Goal: Transaction & Acquisition: Purchase product/service

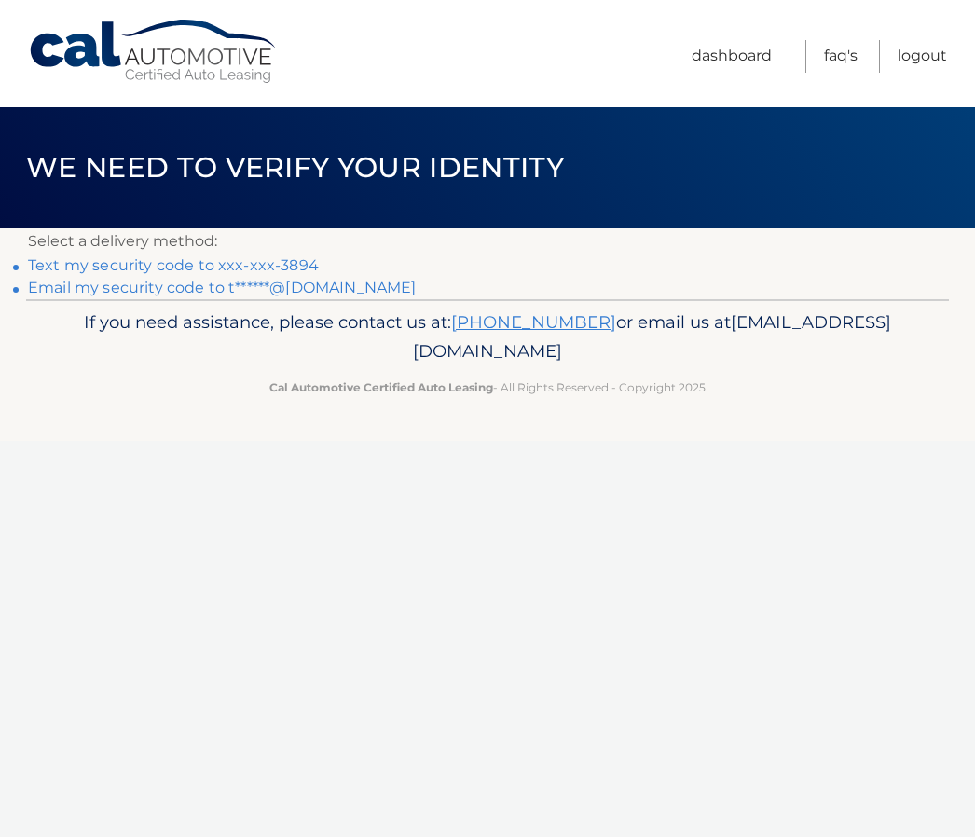
click at [293, 263] on link "Text my security code to xxx-xxx-3894" at bounding box center [173, 265] width 291 height 18
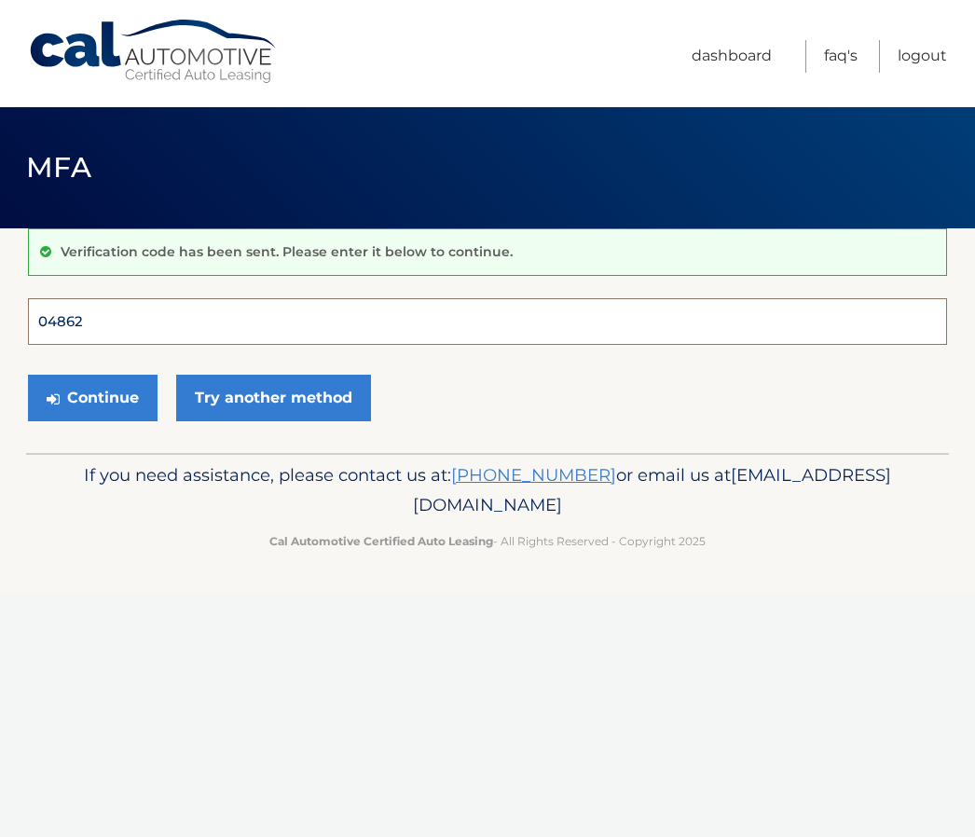
type input "048621"
click at [92, 397] on button "Continue" at bounding box center [93, 398] width 130 height 47
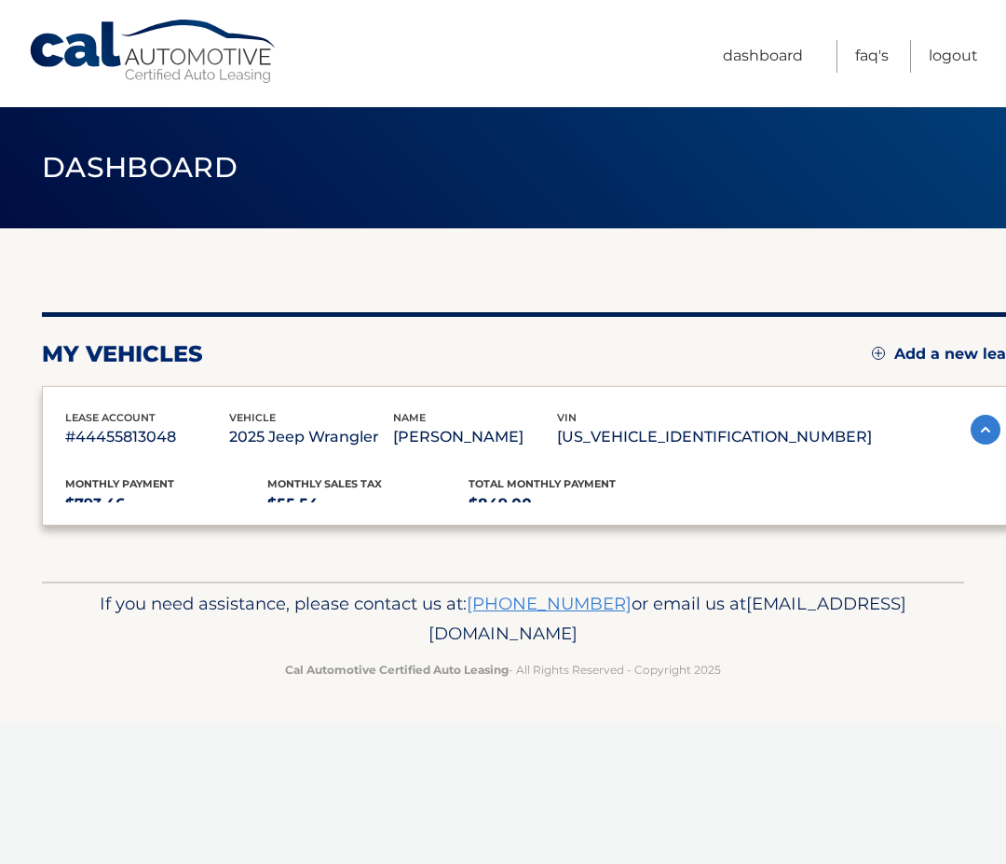
click at [89, 393] on div "lease account #44455813048 vehicle 2025 Jeep Wrangler name [PERSON_NAME] vin [U…" at bounding box center [533, 456] width 982 height 140
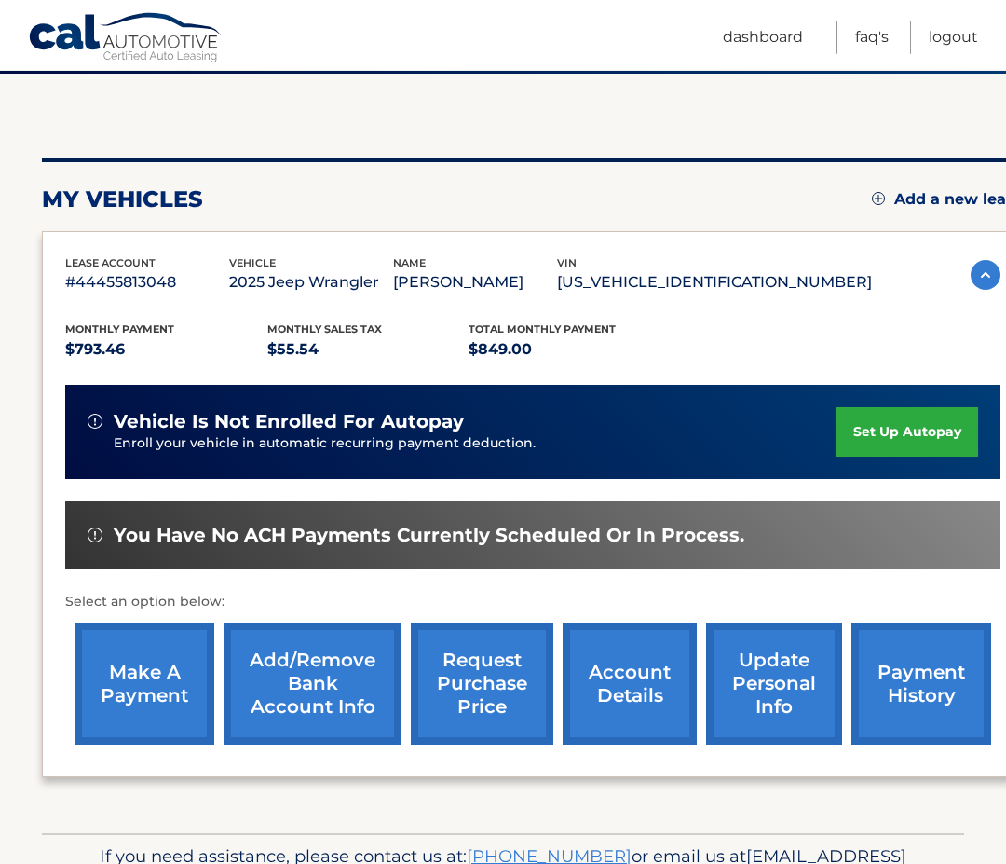
scroll to position [190, 0]
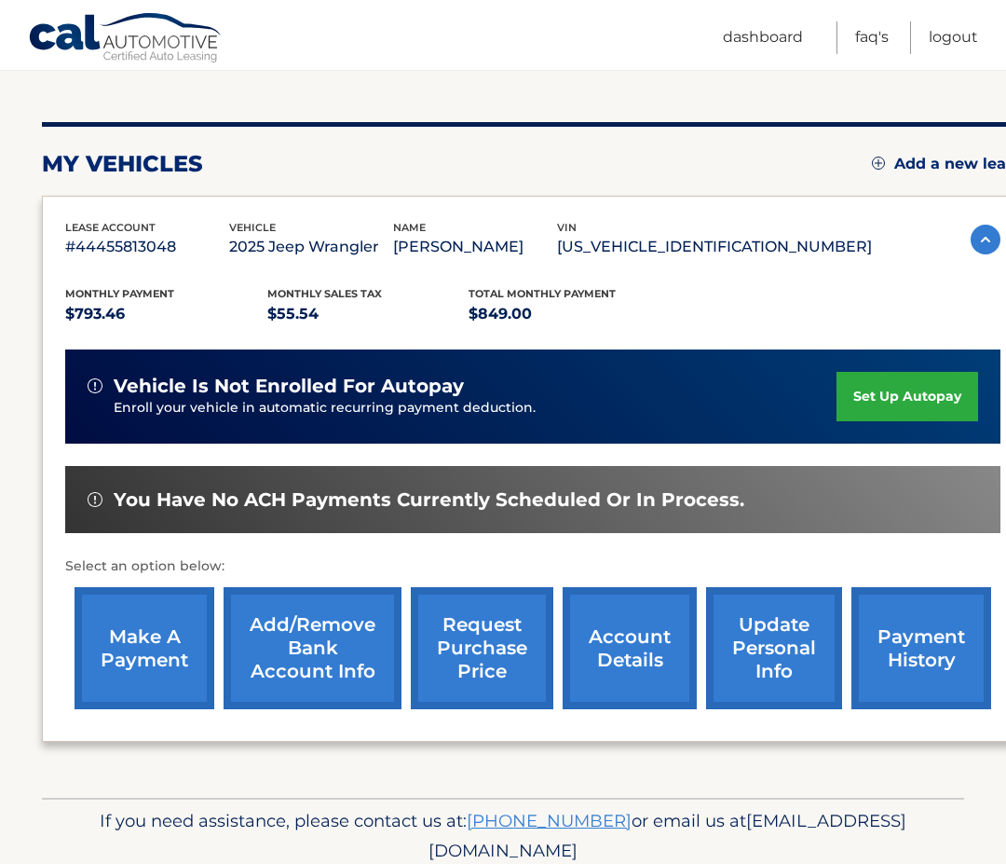
click at [172, 677] on link "make a payment" at bounding box center [145, 648] width 140 height 122
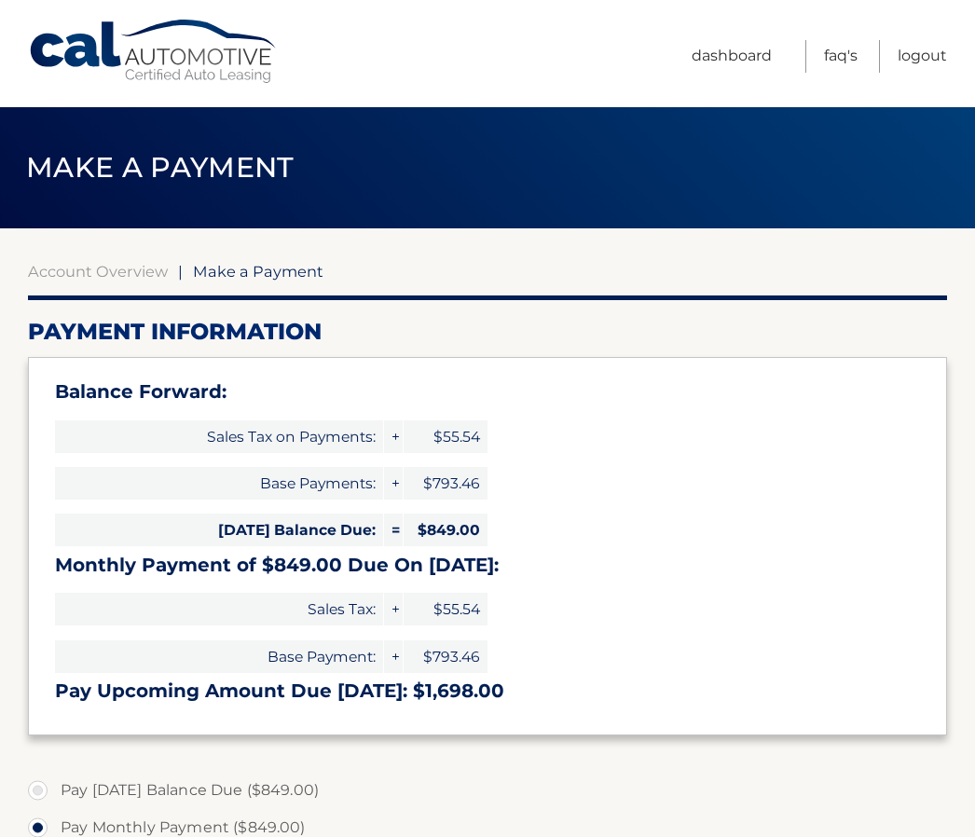
select select "YWFjMWYyN2ItNjc1NS00ZWQ0LWJlMmQtYTllM2M3Yjg2ZWUy"
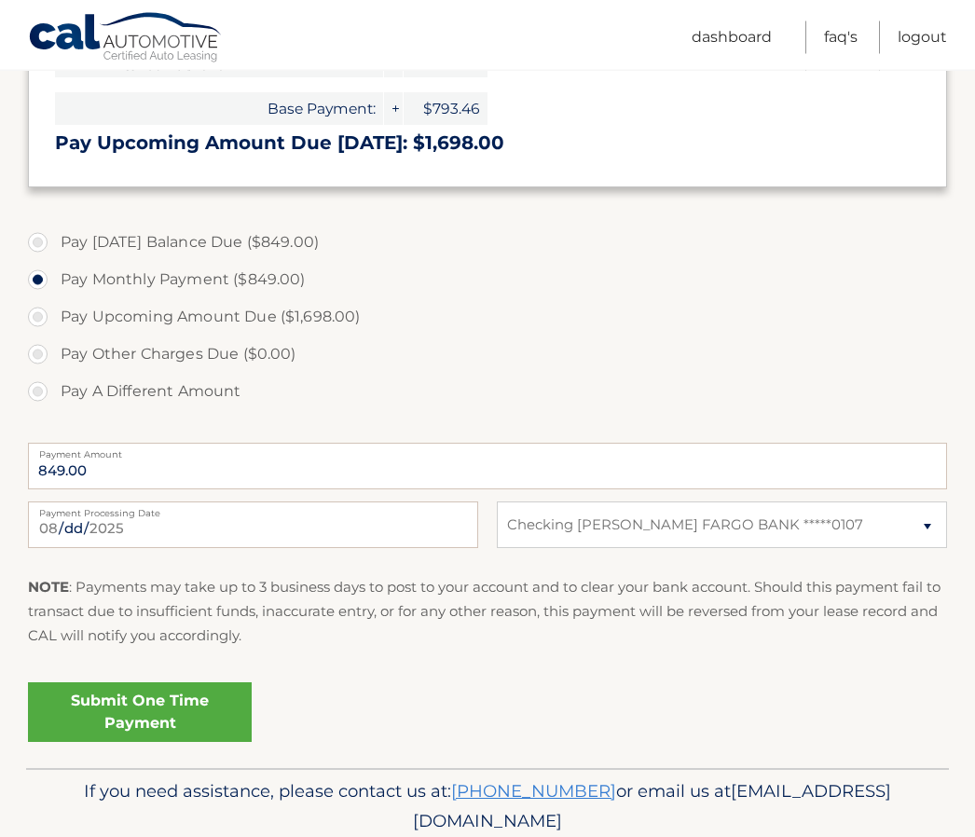
scroll to position [547, 0]
click at [154, 713] on link "Submit One Time Payment" at bounding box center [140, 713] width 224 height 60
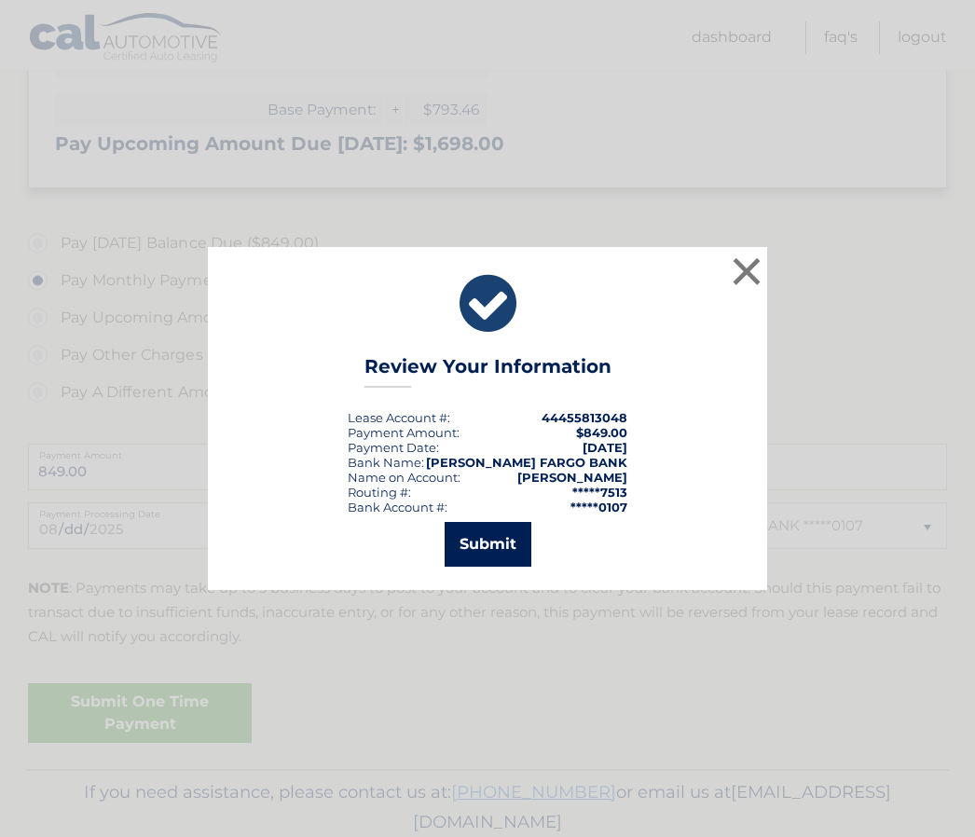
click at [497, 567] on button "Submit" at bounding box center [487, 544] width 87 height 45
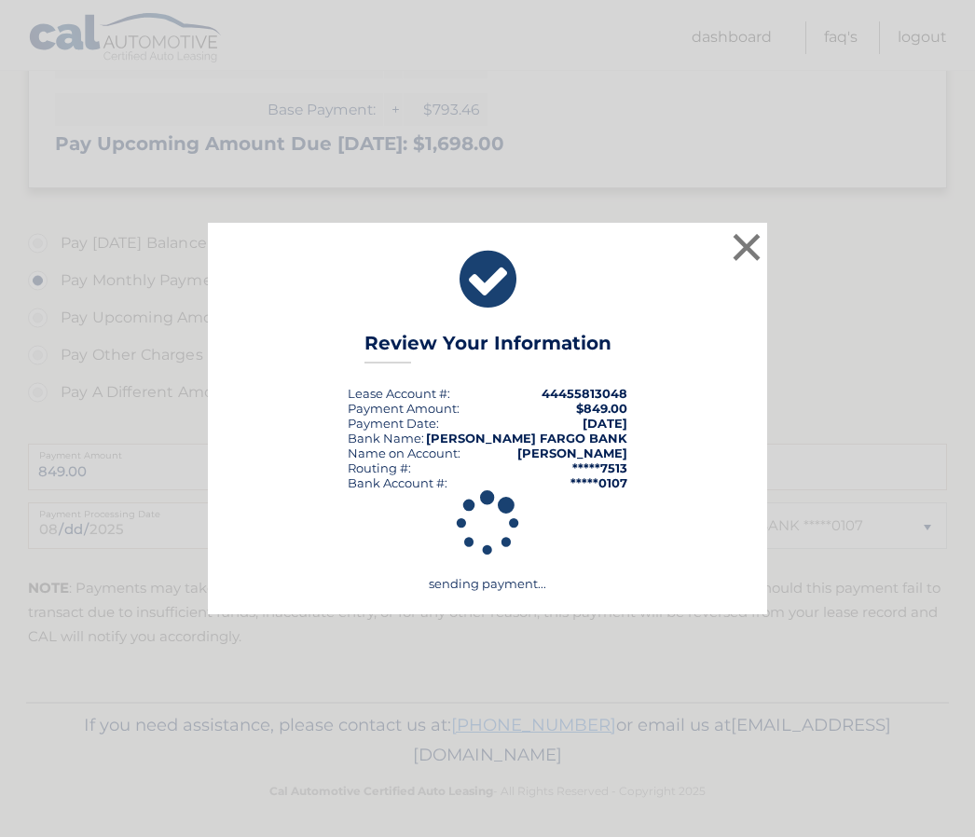
scroll to position [480, 0]
